Goal: Transaction & Acquisition: Purchase product/service

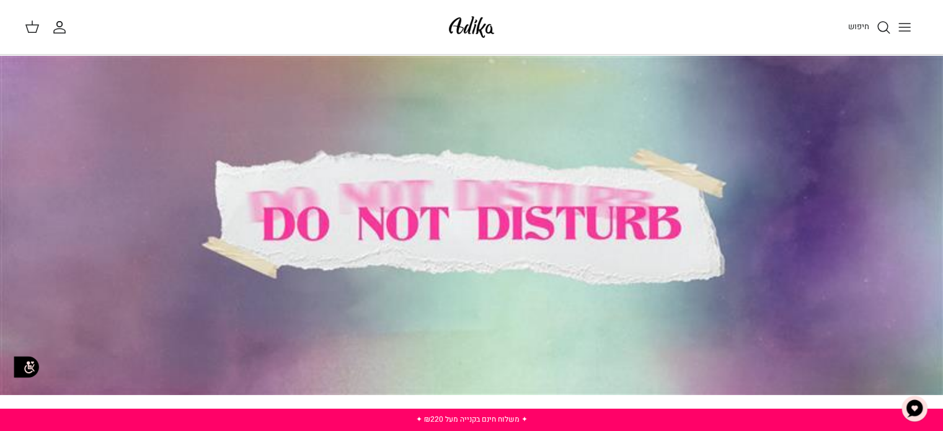
click at [908, 20] on icon "Toggle menu" at bounding box center [904, 27] width 15 height 15
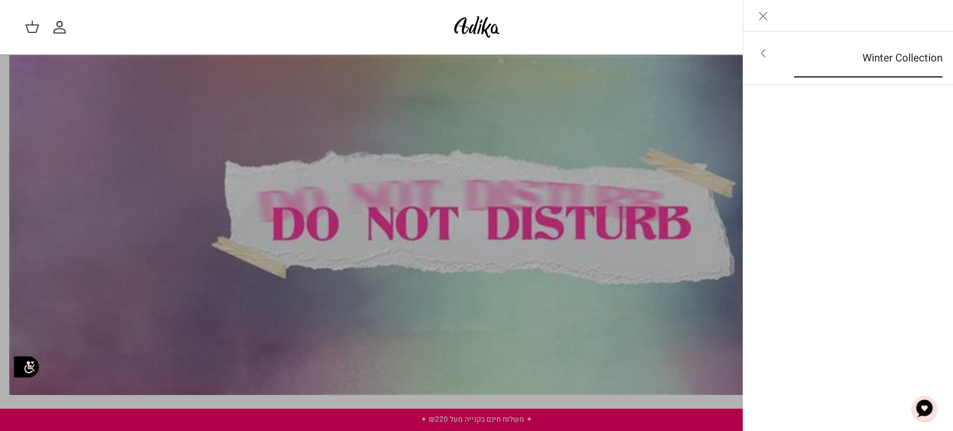
click at [899, 62] on link "Winter Collection" at bounding box center [868, 58] width 171 height 38
click at [898, 53] on link "לכל הפריטים" at bounding box center [848, 54] width 198 height 31
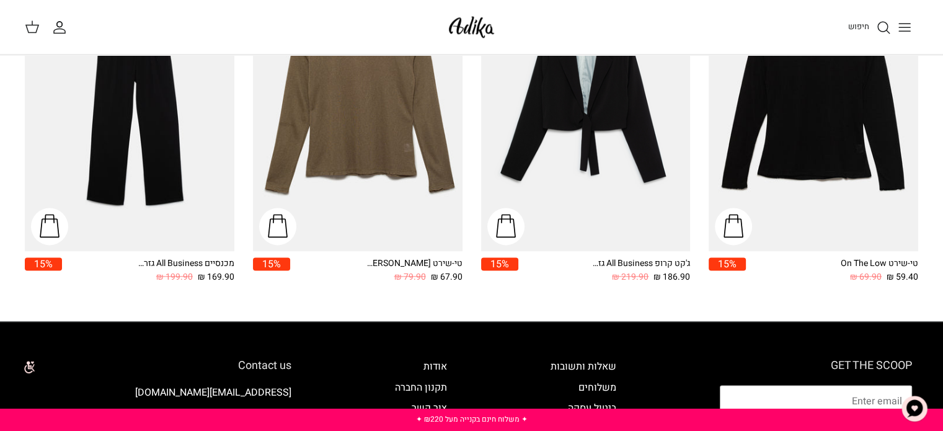
scroll to position [1540, 0]
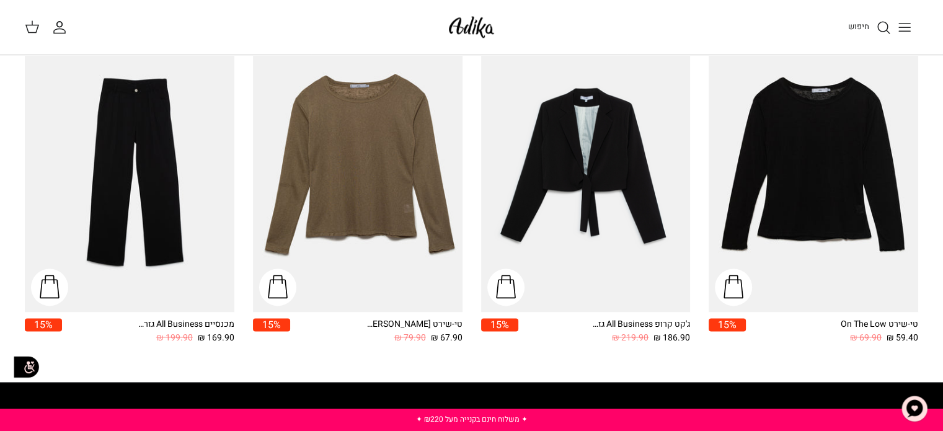
click at [845, 169] on img "טי-שירט On The Low" at bounding box center [814, 172] width 210 height 279
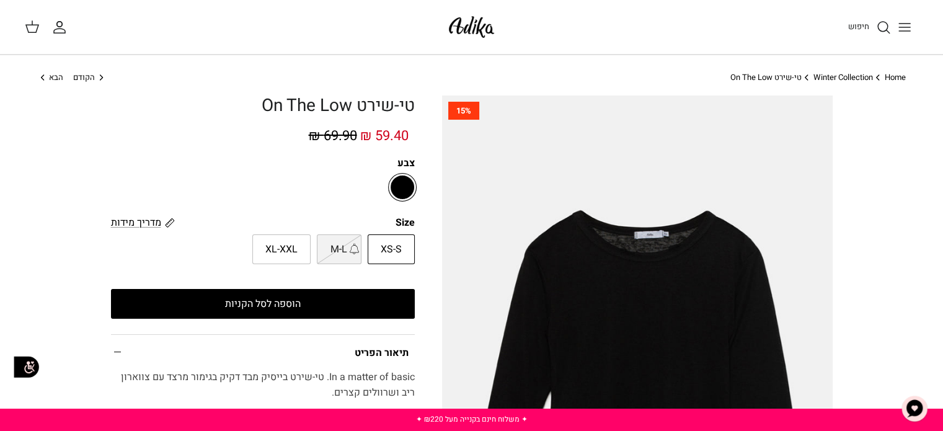
click at [389, 254] on span "XS-S" at bounding box center [391, 250] width 21 height 16
click at [411, 238] on input "XS-S" at bounding box center [415, 234] width 8 height 8
click at [391, 247] on span "XS-S" at bounding box center [391, 250] width 21 height 16
click at [411, 238] on input "XS-S" at bounding box center [415, 234] width 8 height 8
click at [390, 242] on span "XS-S" at bounding box center [391, 250] width 21 height 16
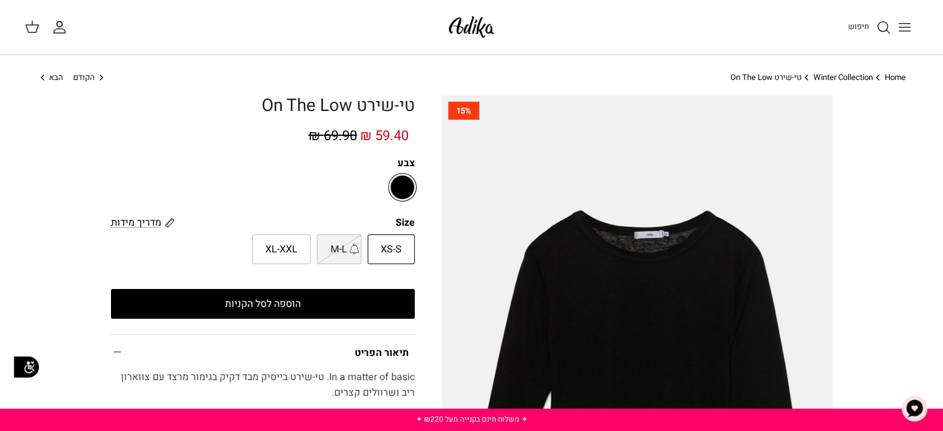
click at [411, 238] on input "XS-S" at bounding box center [415, 234] width 8 height 8
click at [297, 252] on span "XL-XXL" at bounding box center [281, 250] width 32 height 16
click at [411, 238] on input "XL-XXL" at bounding box center [415, 234] width 8 height 8
radio input "true"
click at [284, 302] on button "הוספה לסל הקניות" at bounding box center [263, 304] width 304 height 30
